Goal: Information Seeking & Learning: Find specific fact

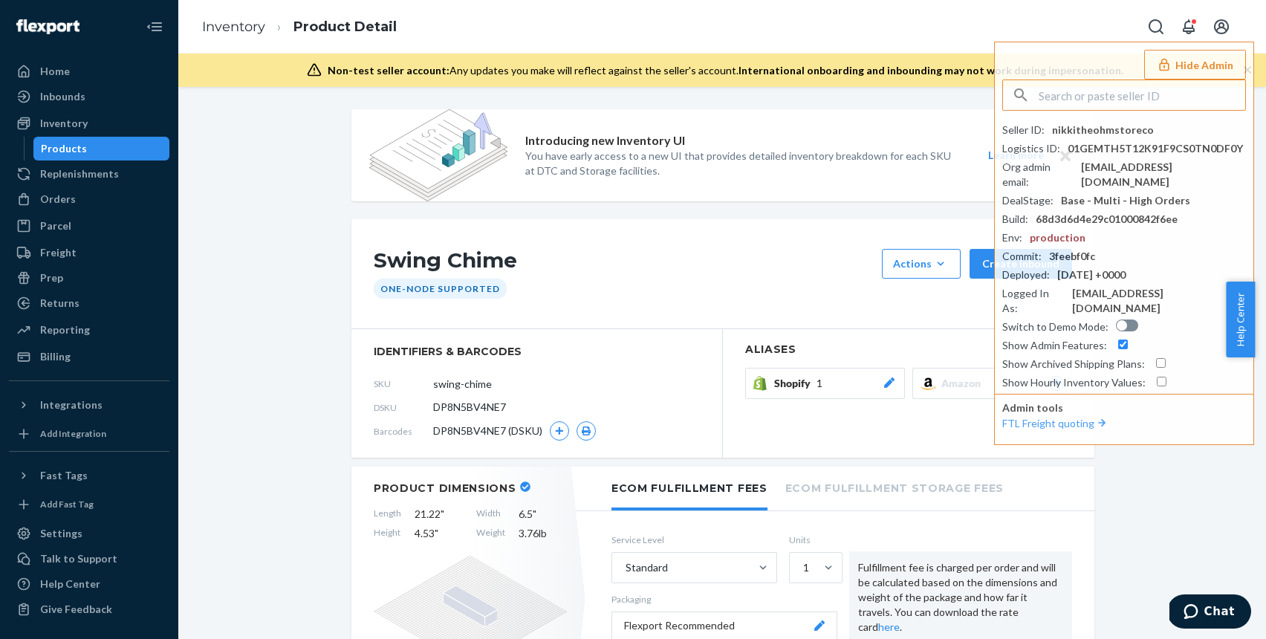
click at [1073, 92] on input "text" at bounding box center [1141, 95] width 206 height 30
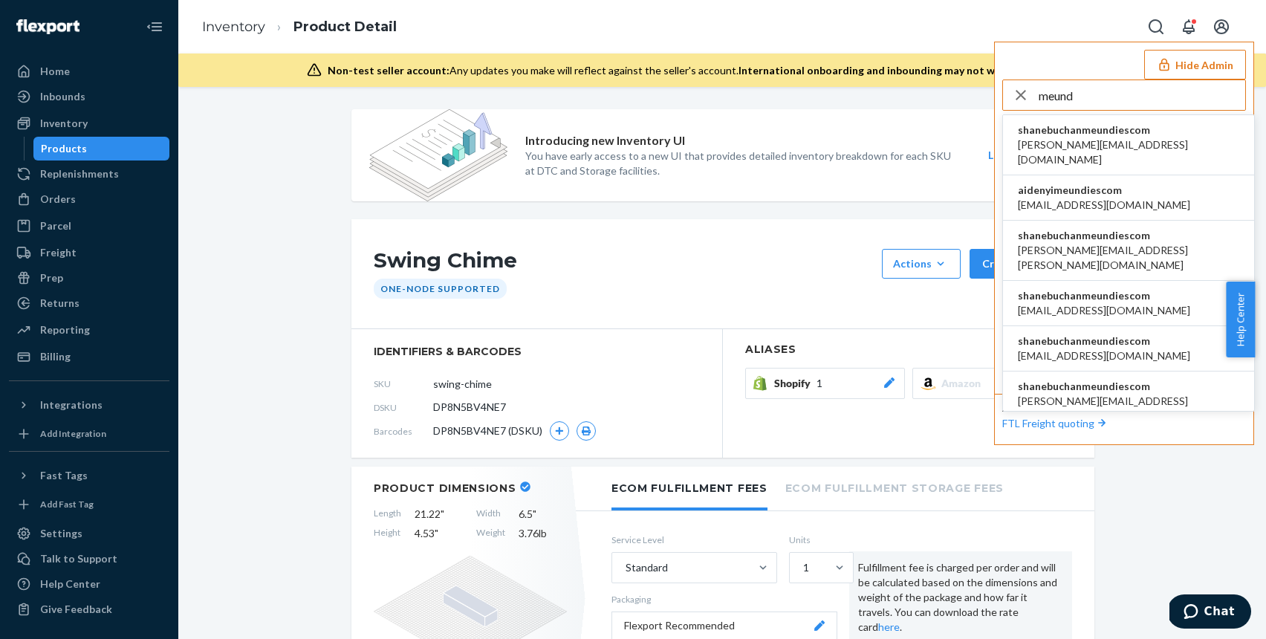
type input "meund"
click at [1151, 135] on span "shanebuchanmeundiescom" at bounding box center [1128, 130] width 221 height 15
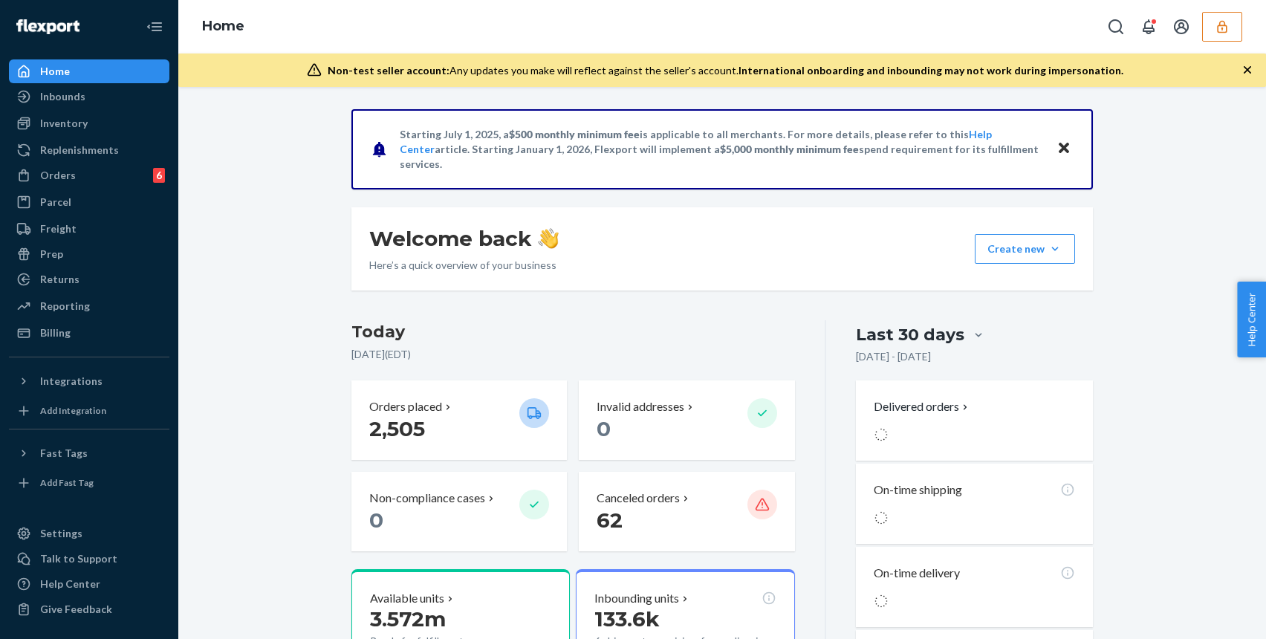
click at [126, 126] on div "Inventory" at bounding box center [88, 123] width 157 height 21
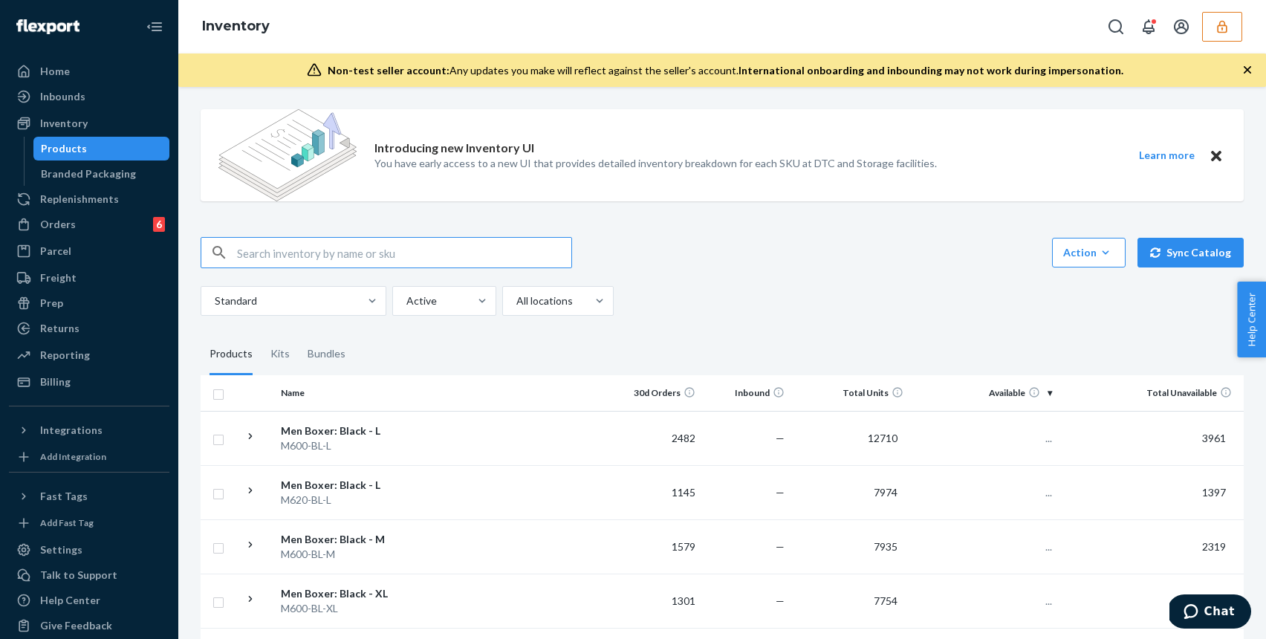
click at [310, 238] on input "text" at bounding box center [404, 253] width 334 height 30
type input "D222LMC85DE"
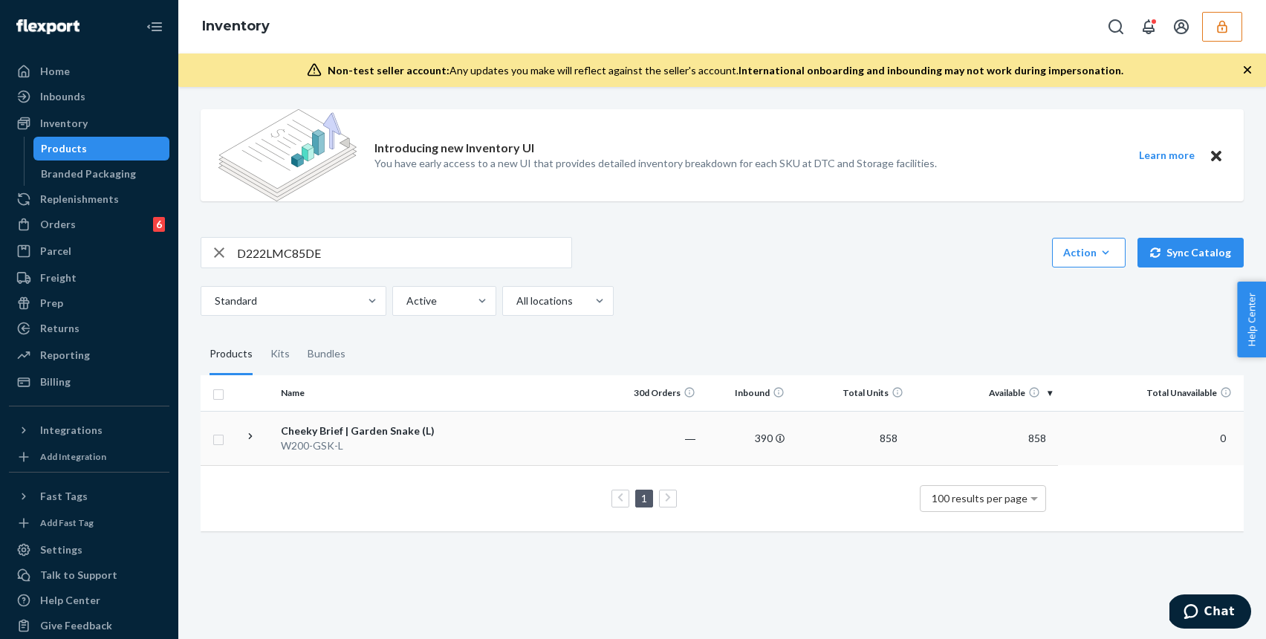
click at [356, 434] on div "Cheeky Brief | Garden Snake (L)" at bounding box center [358, 430] width 155 height 15
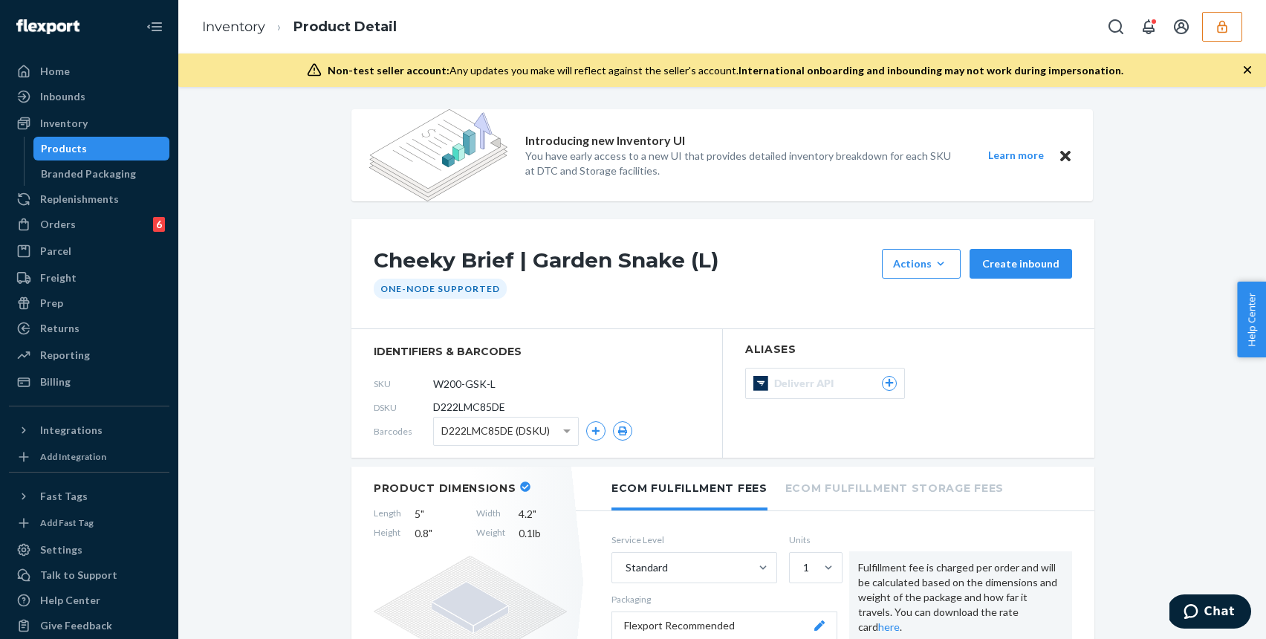
click at [446, 429] on span "D222LMC85DE (DSKU)" at bounding box center [495, 430] width 108 height 25
click at [465, 433] on span "DHKVNZAZNHR (DSKU)" at bounding box center [499, 430] width 116 height 25
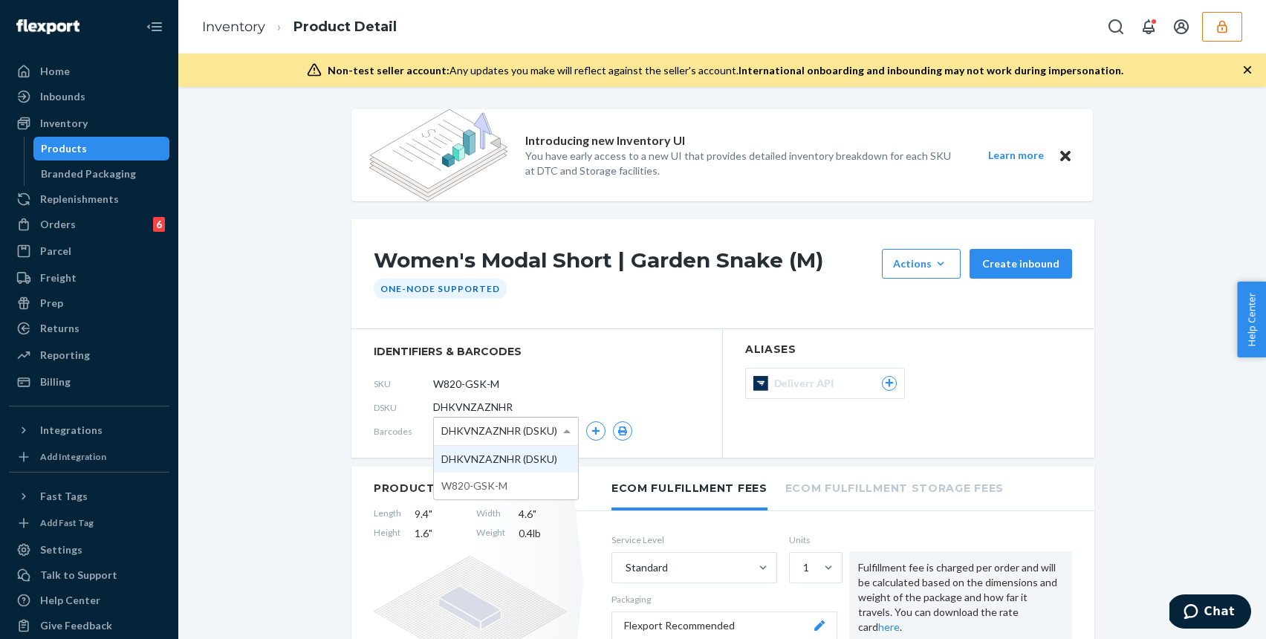
click at [366, 418] on section "identifiers & barcodes SKU W820-GSK-M DSKU DHKVNZAZNHR Barcodes DHKVNZAZNHR (DS…" at bounding box center [536, 393] width 371 height 128
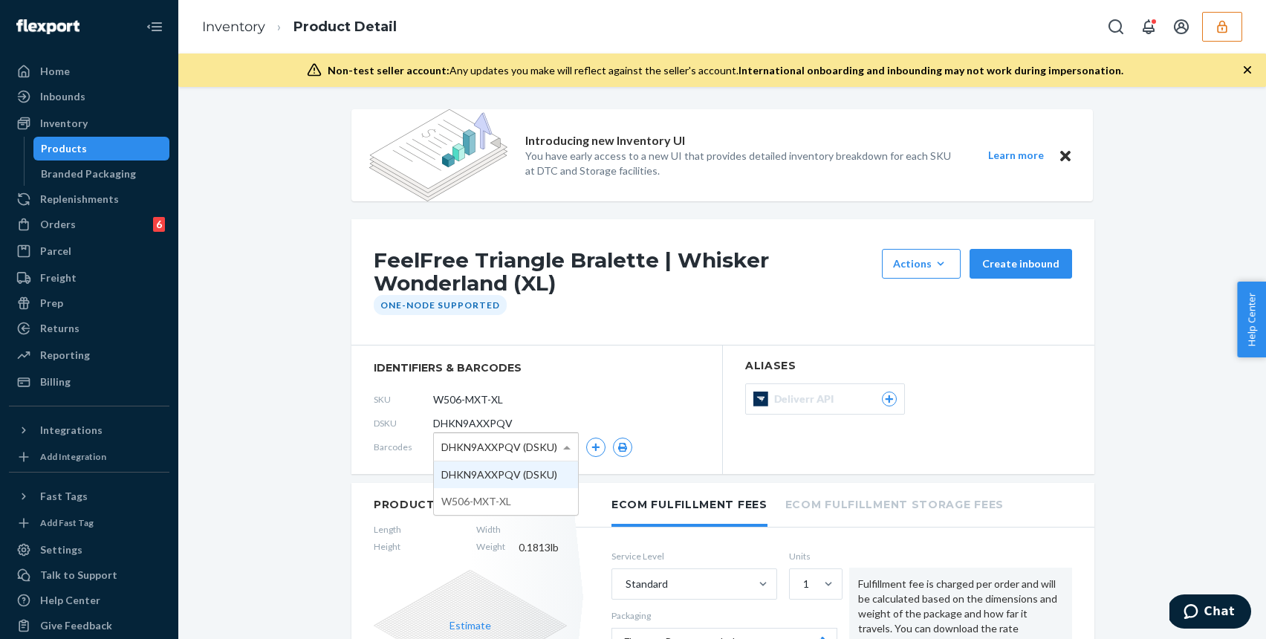
click at [477, 455] on span "DHKN9AXXPQV (DSKU)" at bounding box center [499, 446] width 116 height 25
click at [599, 362] on span "identifiers & barcodes" at bounding box center [537, 367] width 326 height 15
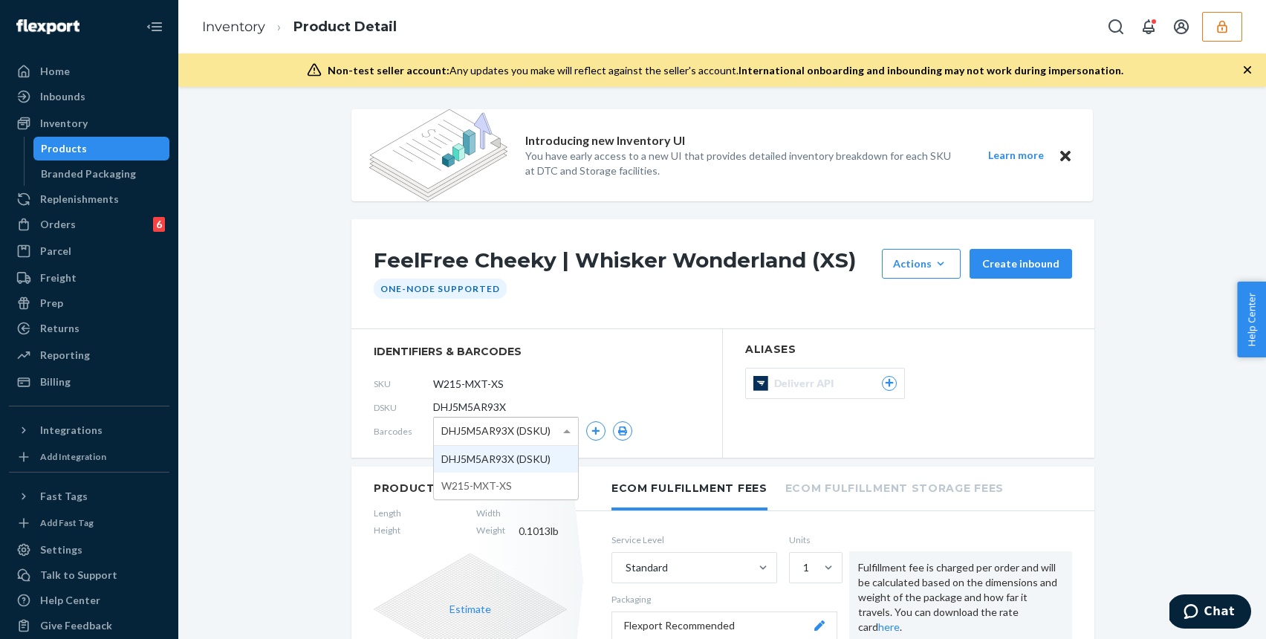
click at [460, 437] on span "DHJ5M5AR93X (DSKU)" at bounding box center [495, 430] width 109 height 25
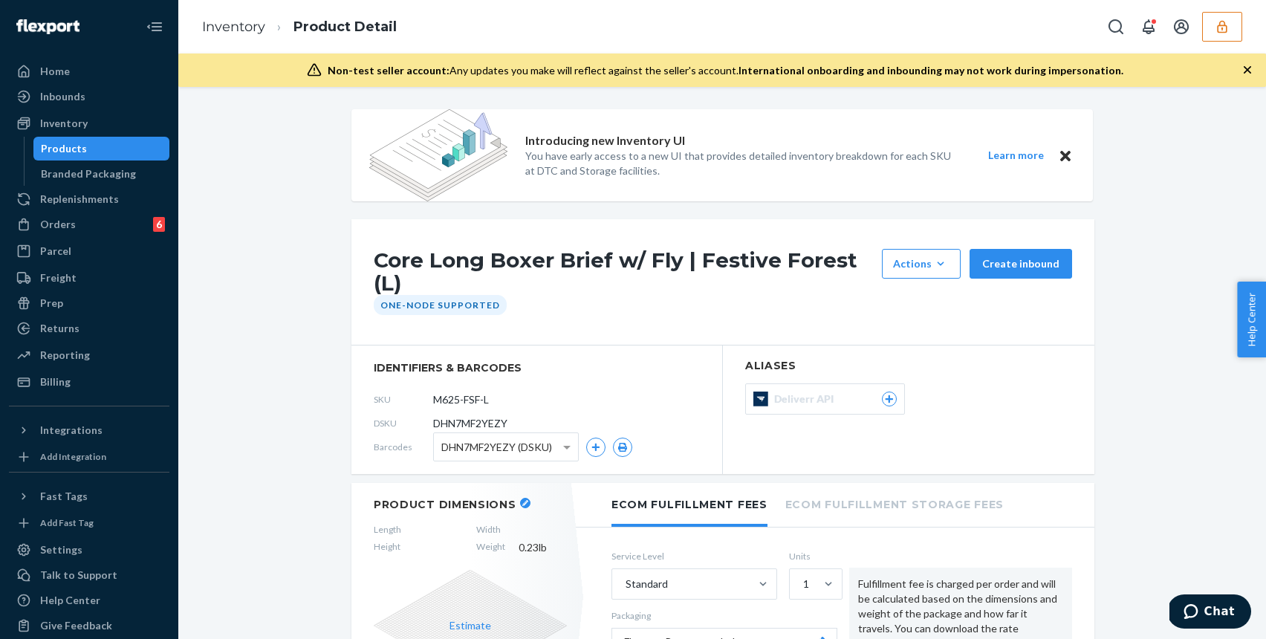
click at [444, 443] on span "DHN7MF2YEZY (DSKU)" at bounding box center [496, 446] width 111 height 25
click at [368, 414] on section "identifiers & barcodes SKU M625-FSF-L DSKU DHN7MF2YEZY Barcodes DHN7MF2YEZY (DS…" at bounding box center [536, 409] width 371 height 128
